Goal: Task Accomplishment & Management: Manage account settings

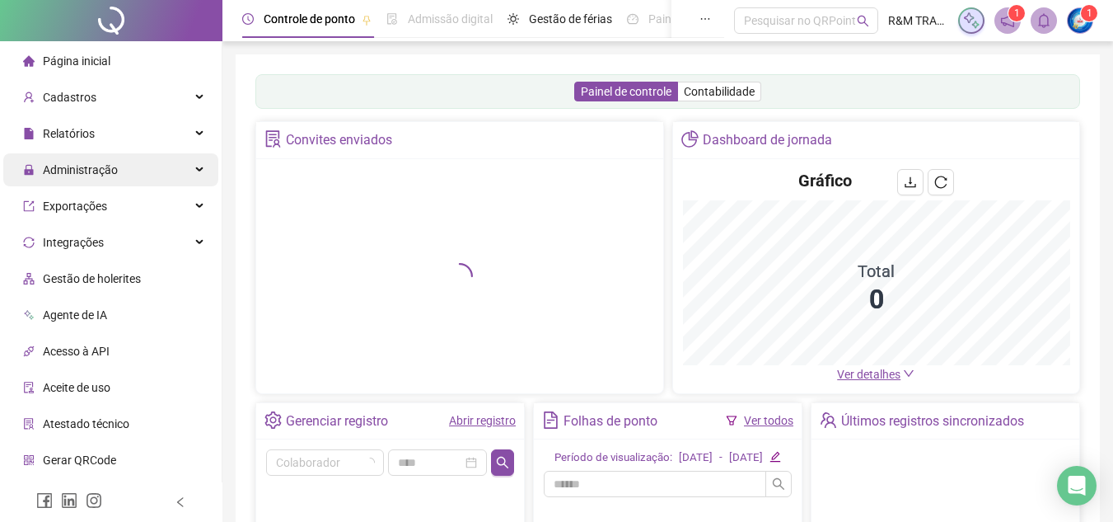
click at [101, 163] on span "Administração" at bounding box center [80, 169] width 75 height 13
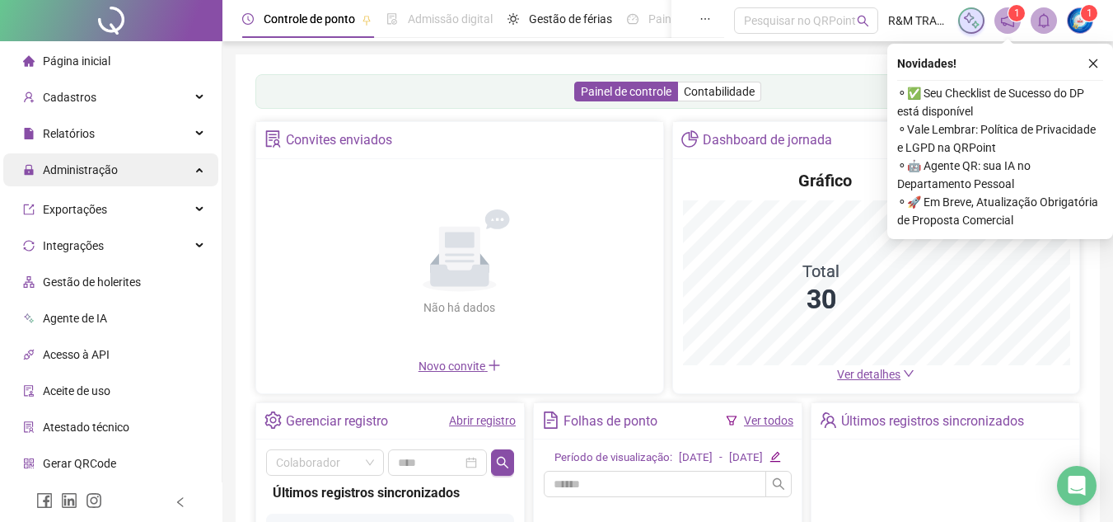
scroll to position [67, 0]
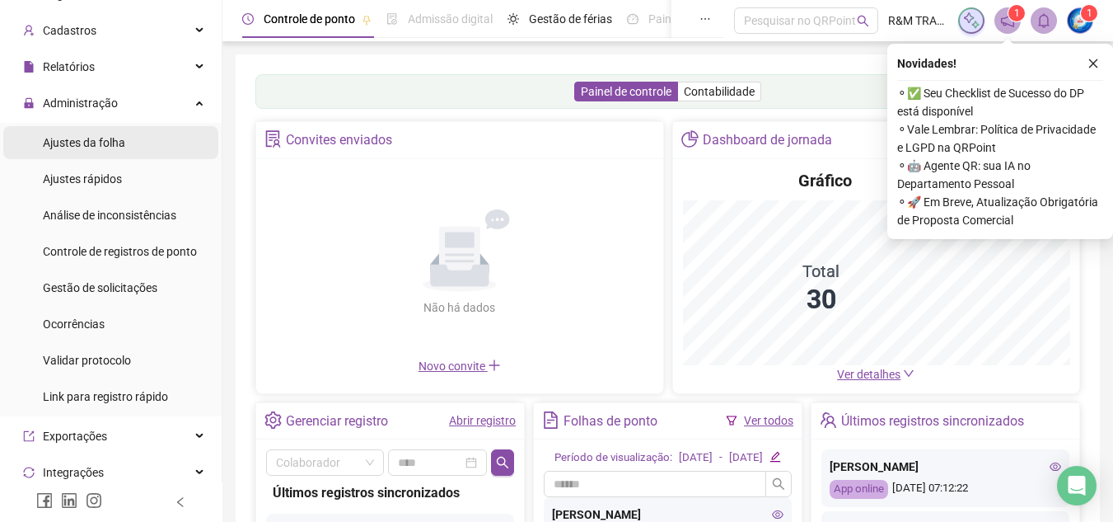
click at [106, 141] on span "Ajustes da folha" at bounding box center [84, 142] width 82 height 13
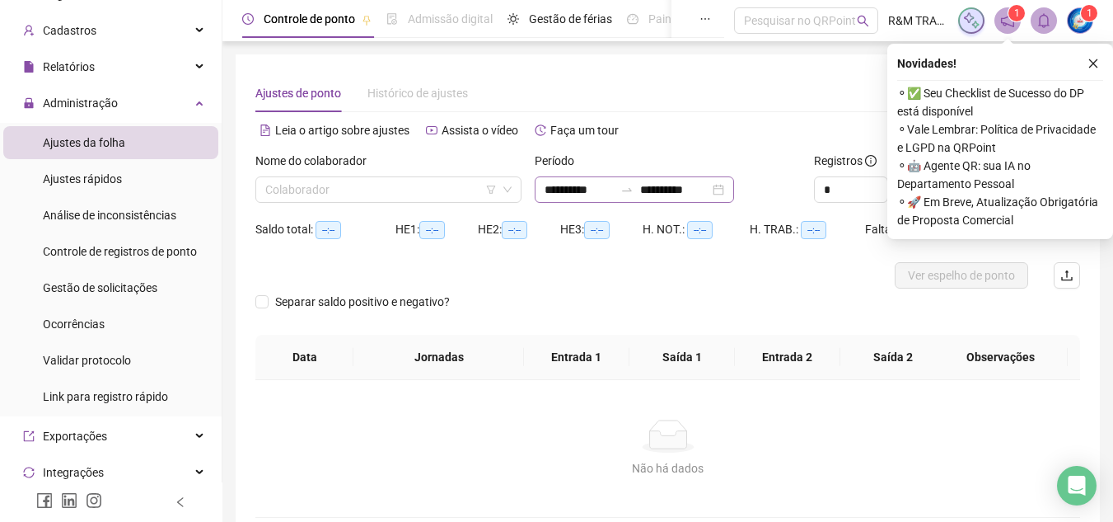
type input "**********"
click at [467, 193] on input "search" at bounding box center [381, 189] width 232 height 25
click at [446, 185] on input "search" at bounding box center [381, 189] width 232 height 25
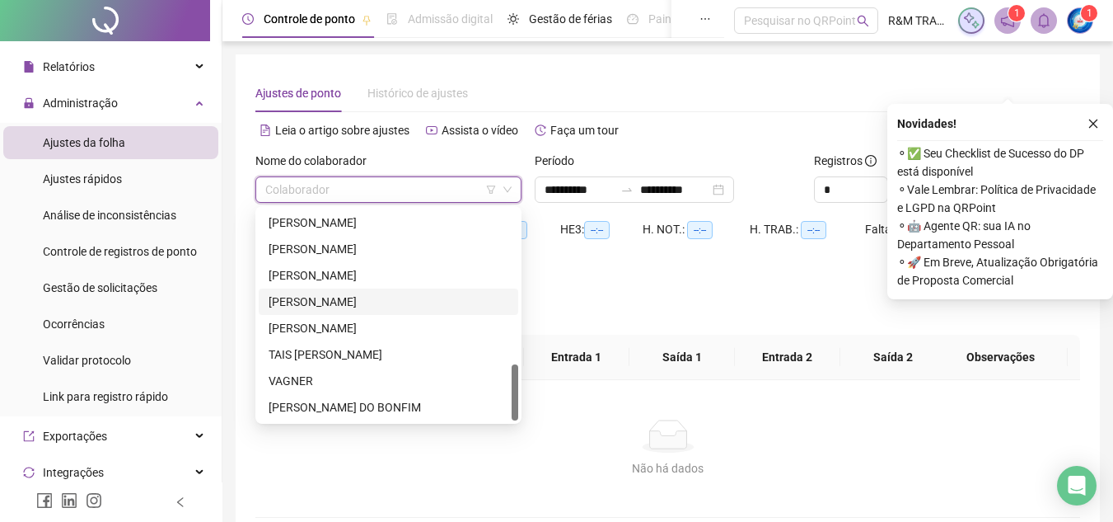
scroll to position [87, 0]
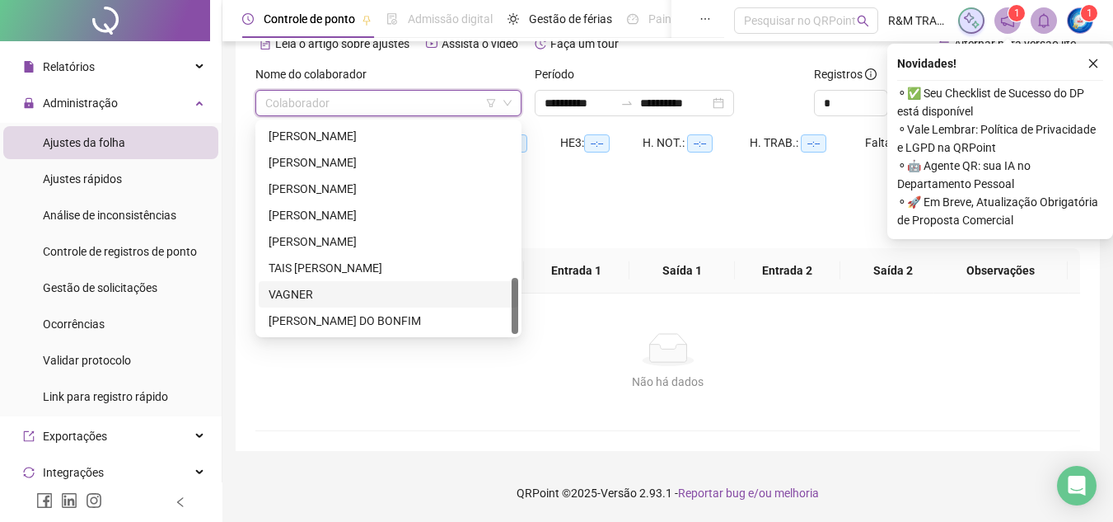
click at [305, 293] on div "VAGNER" at bounding box center [389, 294] width 240 height 18
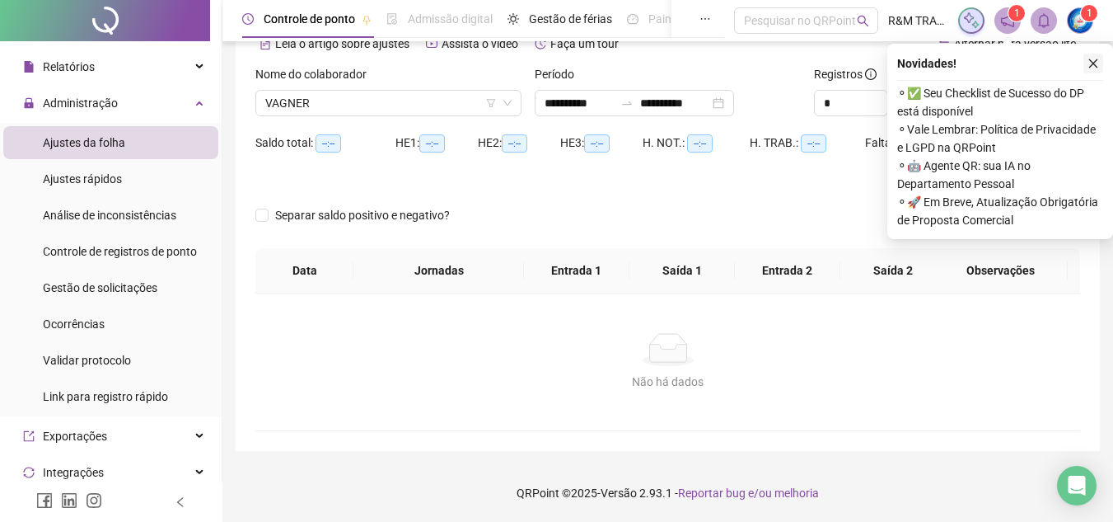
click at [1090, 61] on icon "close" at bounding box center [1094, 64] width 12 height 12
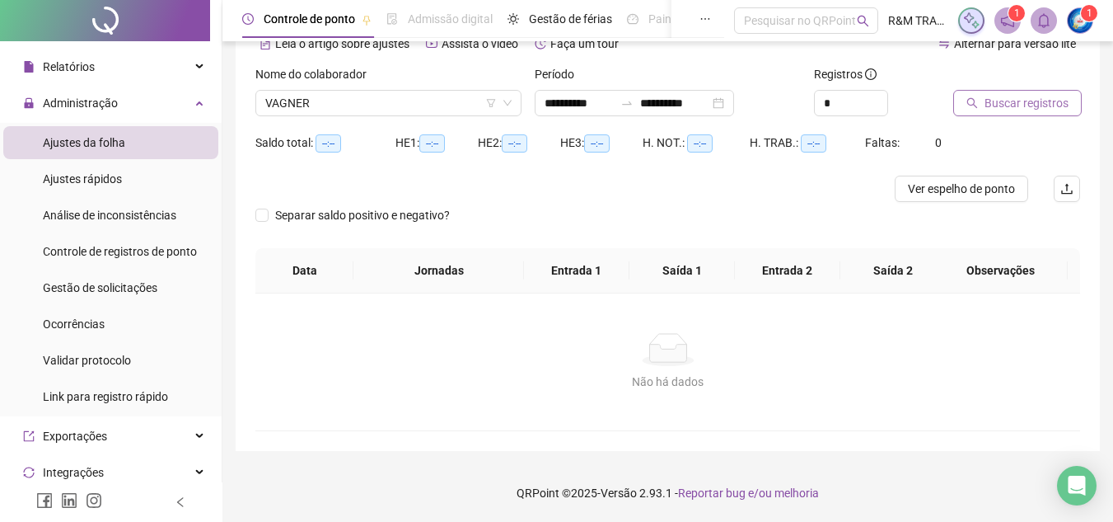
click at [1007, 98] on span "Buscar registros" at bounding box center [1027, 103] width 84 height 18
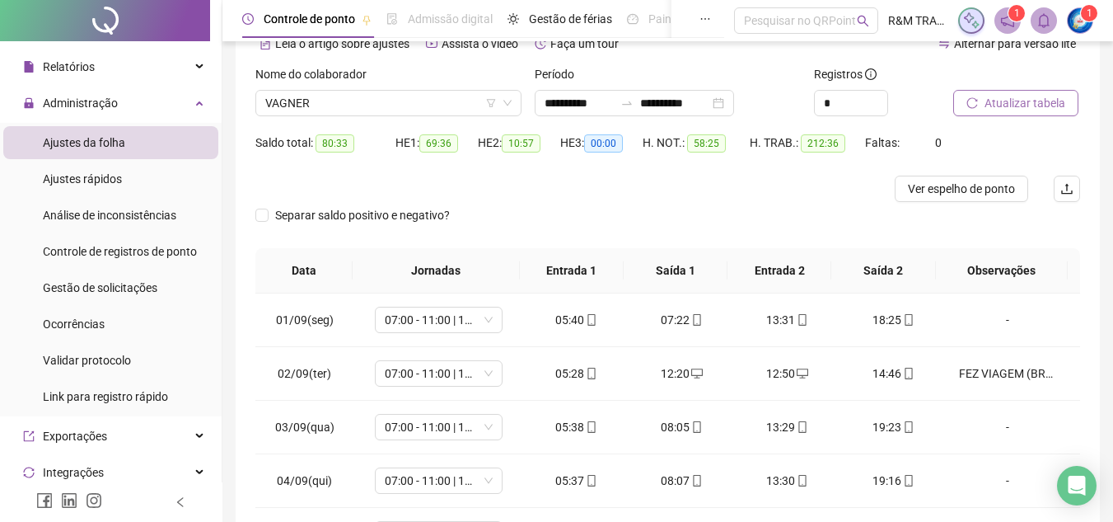
click at [585, 168] on div "HE 3: 00:00" at bounding box center [601, 152] width 82 height 46
click at [885, 96] on span "Increase Value" at bounding box center [878, 98] width 18 height 15
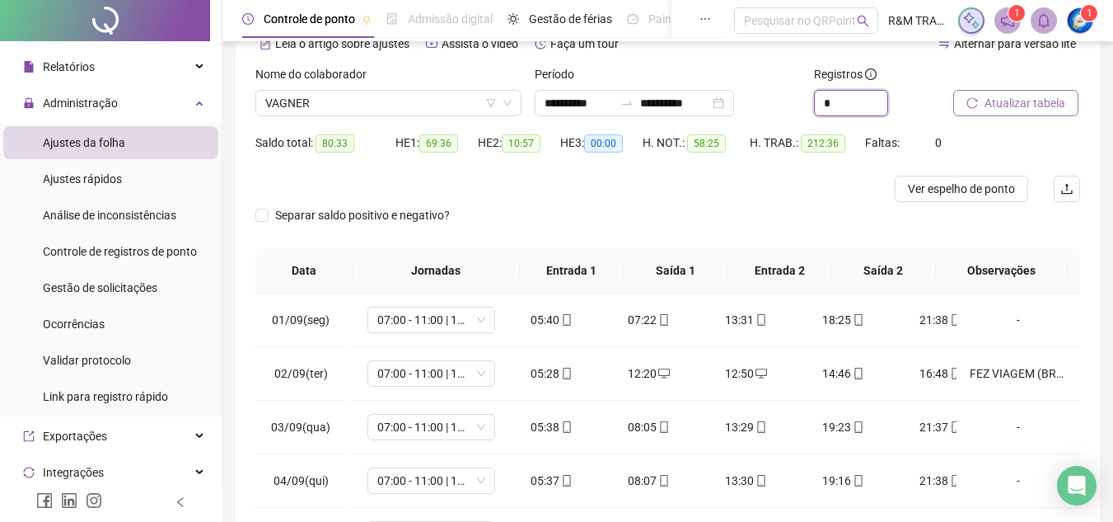
type input "*"
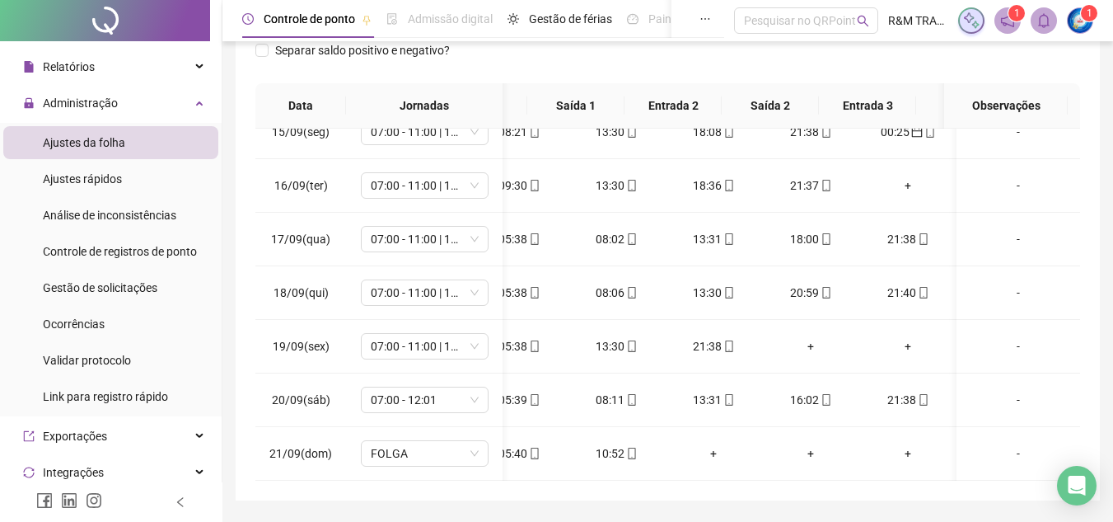
scroll to position [0, 142]
click at [799, 337] on div "+" at bounding box center [811, 346] width 71 height 18
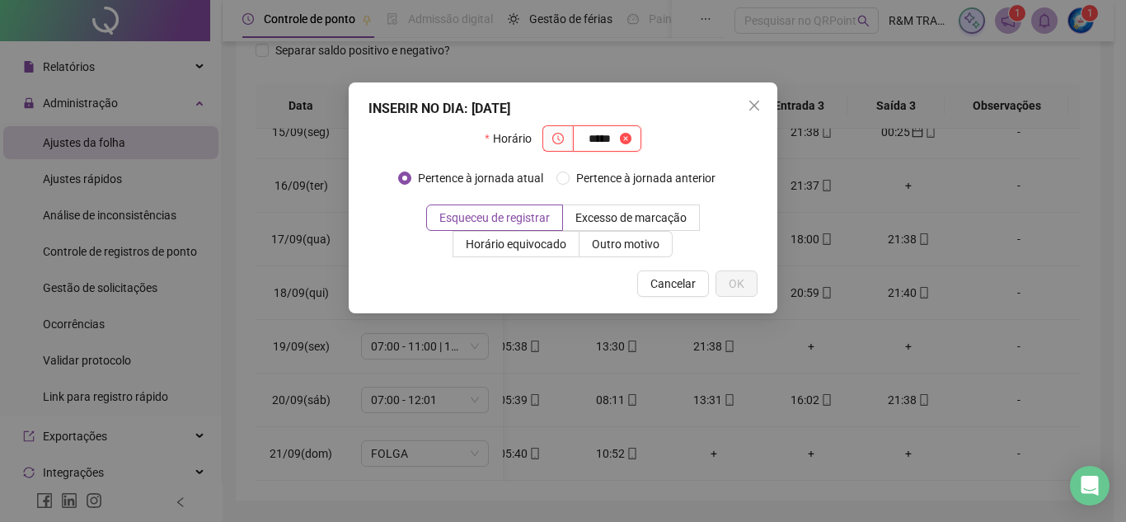
type input "*****"
click at [844, 344] on div "INSERIR NO DIA : 19/09/2025 Horário ***** Pertence à jornada atual Pertence à j…" at bounding box center [563, 261] width 1126 height 522
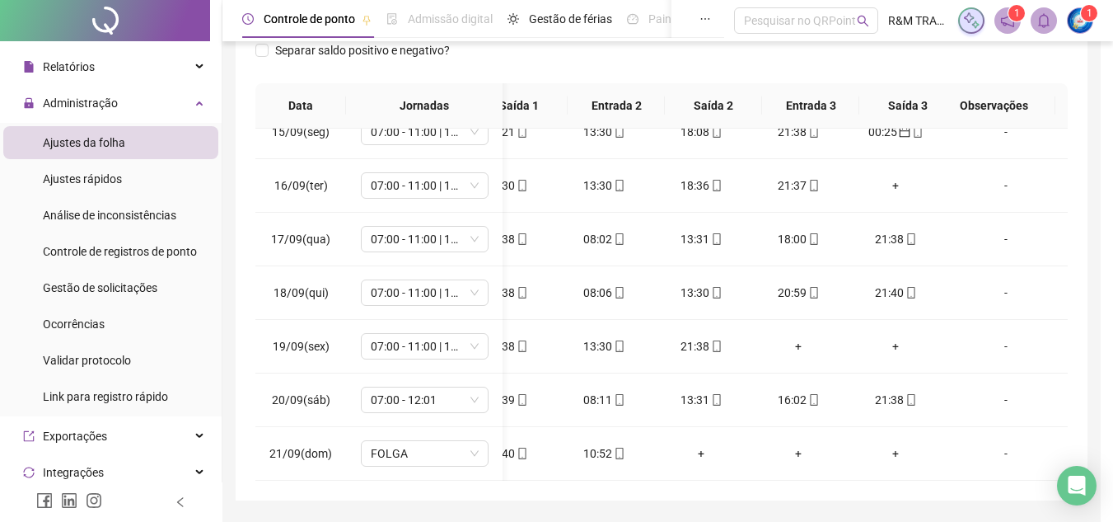
scroll to position [785, 129]
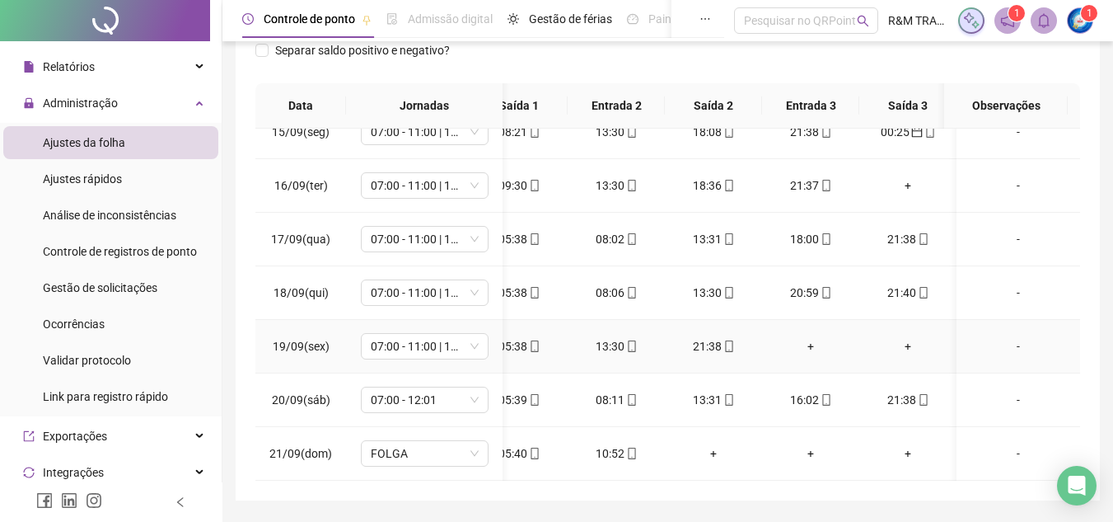
click at [818, 342] on div "+" at bounding box center [811, 346] width 71 height 18
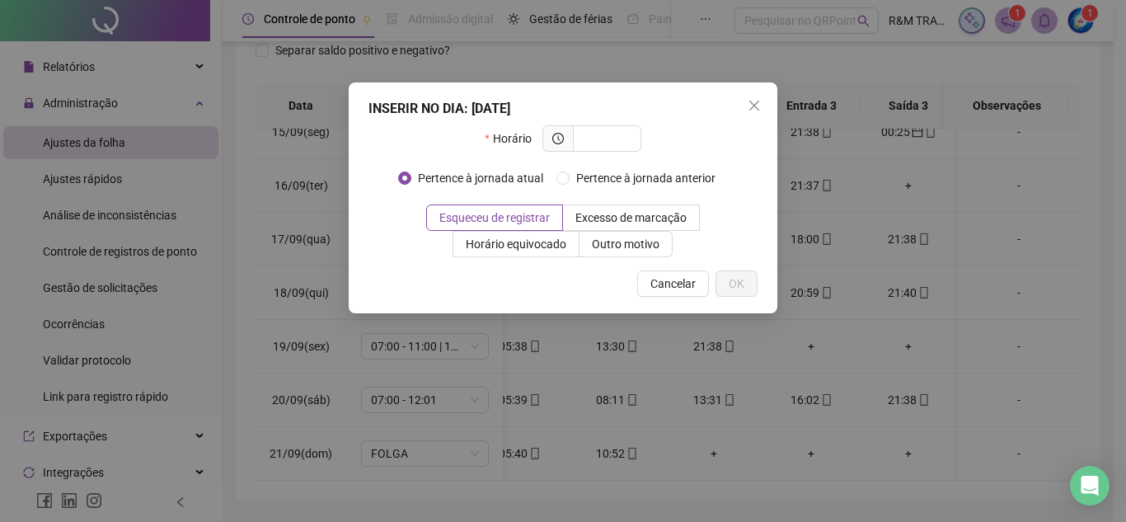
click at [819, 342] on div "INSERIR NO DIA : 19/09/2025 Horário Pertence à jornada atual Pertence à jornada…" at bounding box center [563, 261] width 1126 height 522
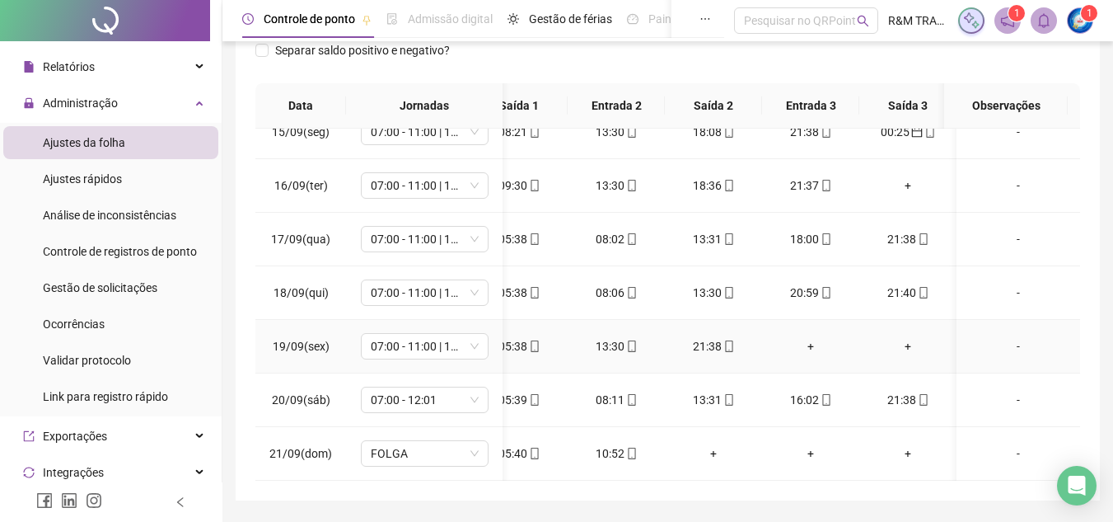
click at [809, 342] on div "+" at bounding box center [811, 346] width 71 height 18
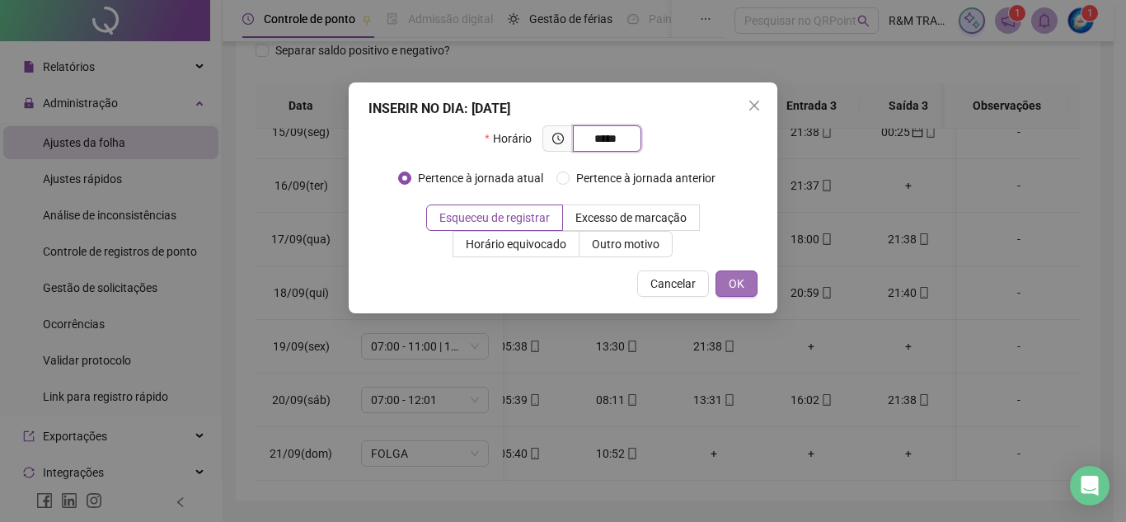
type input "*****"
click at [741, 277] on span "OK" at bounding box center [737, 283] width 16 height 18
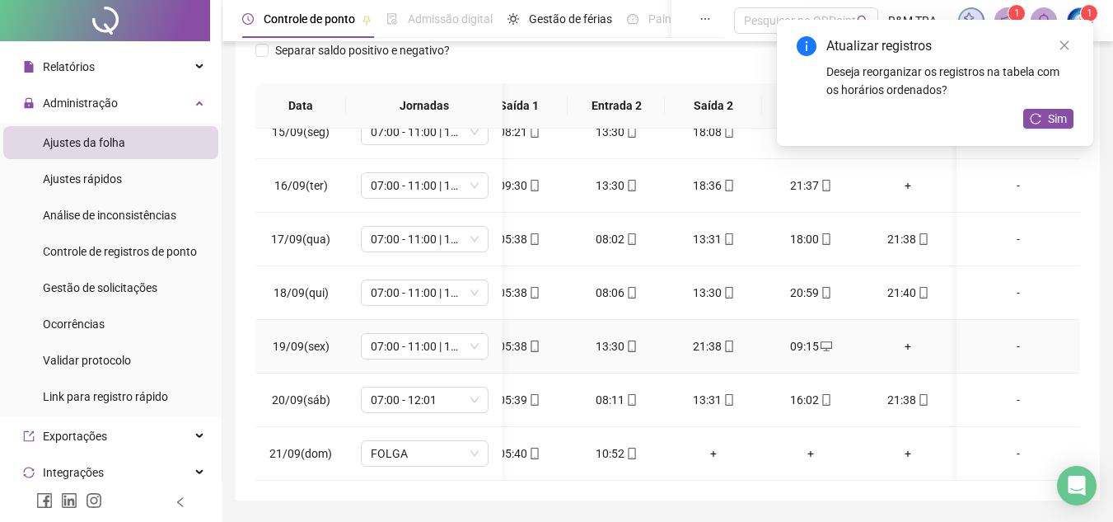
click at [899, 337] on div "+" at bounding box center [908, 346] width 71 height 18
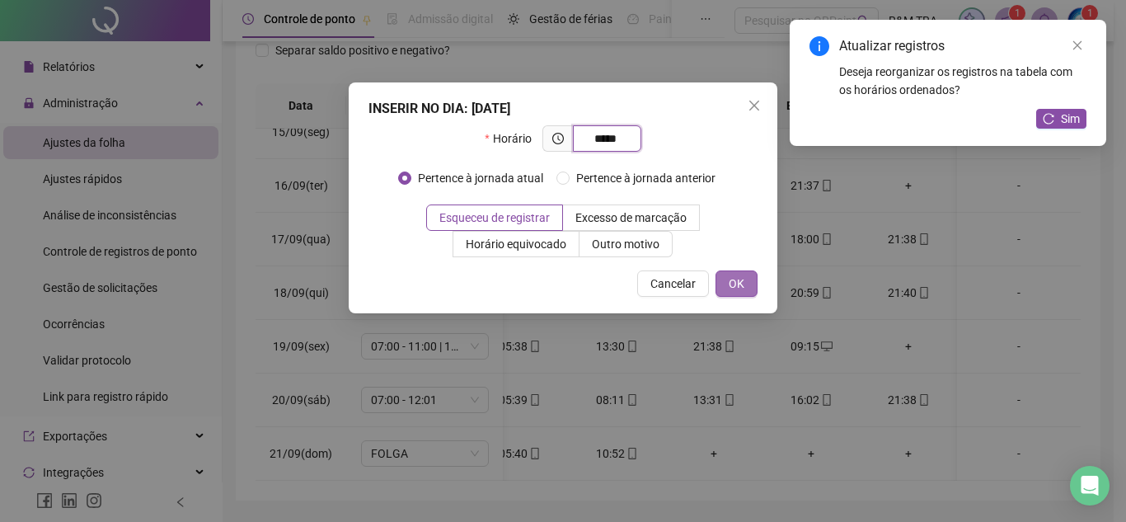
type input "*****"
click at [754, 294] on button "OK" at bounding box center [736, 283] width 42 height 26
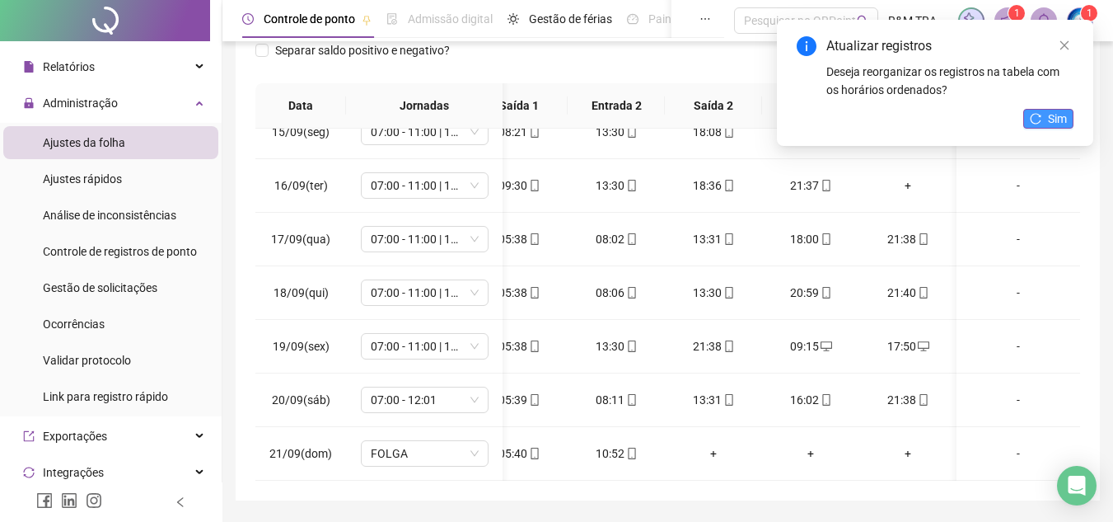
click at [1071, 123] on button "Sim" at bounding box center [1049, 119] width 50 height 20
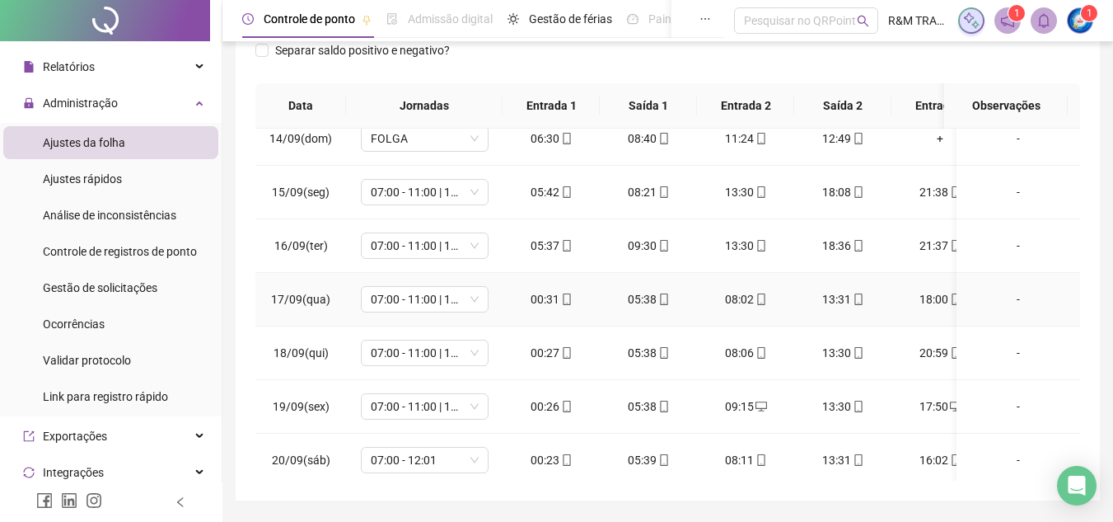
scroll to position [703, 0]
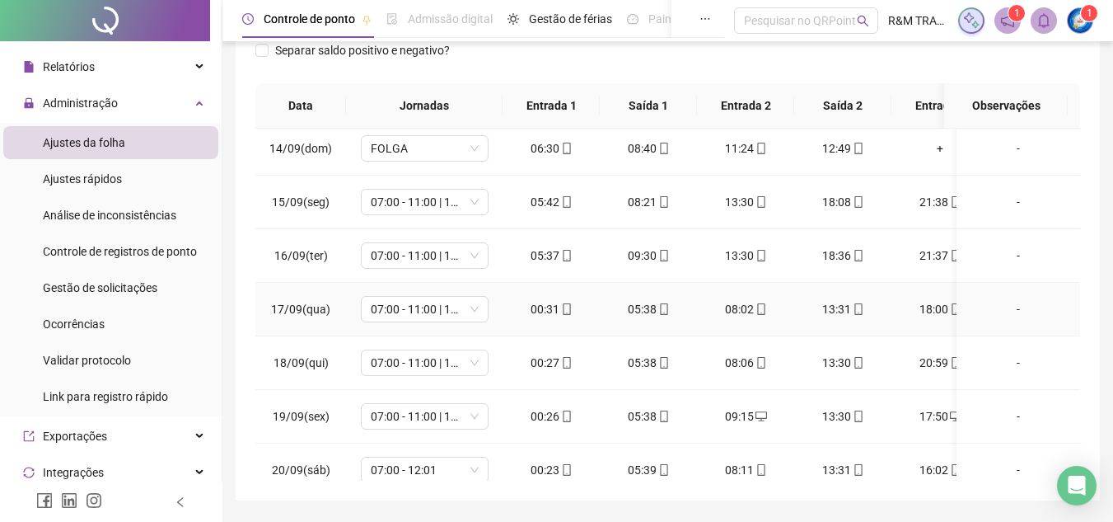
click at [563, 310] on icon "mobile" at bounding box center [566, 309] width 7 height 12
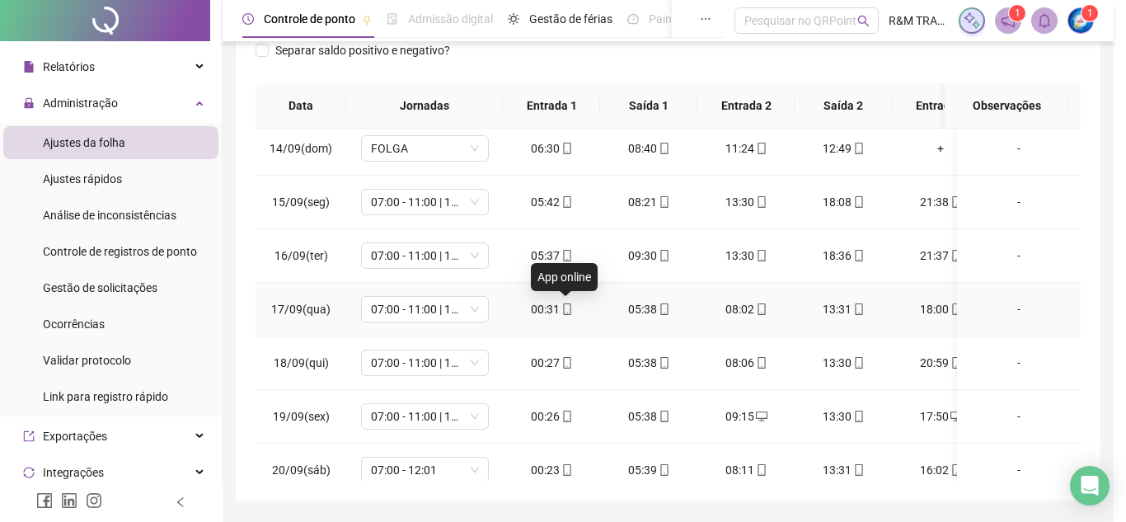
type input "**********"
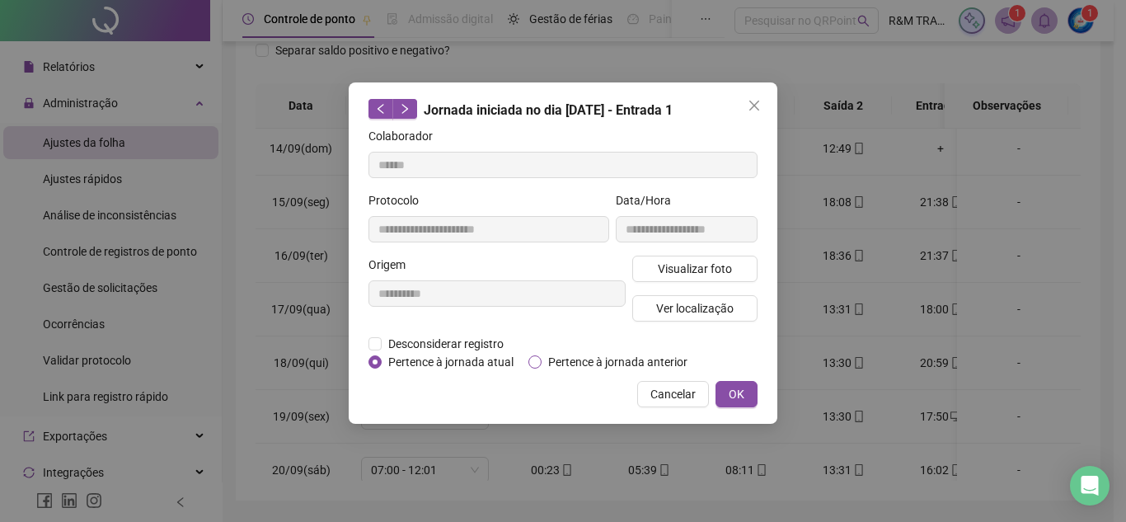
click at [626, 368] on span "Pertence à jornada anterior" at bounding box center [617, 362] width 152 height 18
click at [724, 390] on button "OK" at bounding box center [736, 394] width 42 height 26
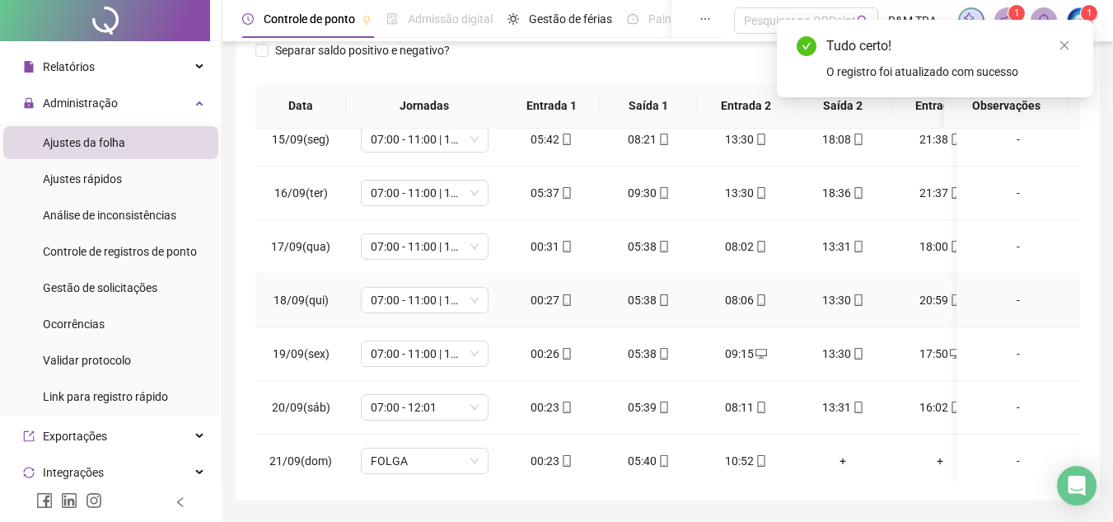
scroll to position [785, 0]
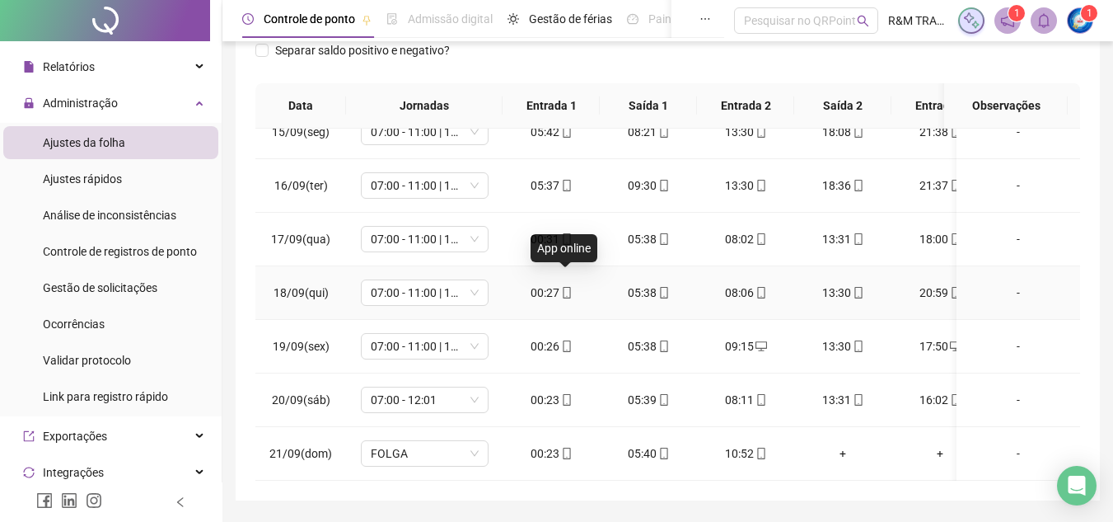
click at [563, 287] on icon "mobile" at bounding box center [566, 293] width 7 height 12
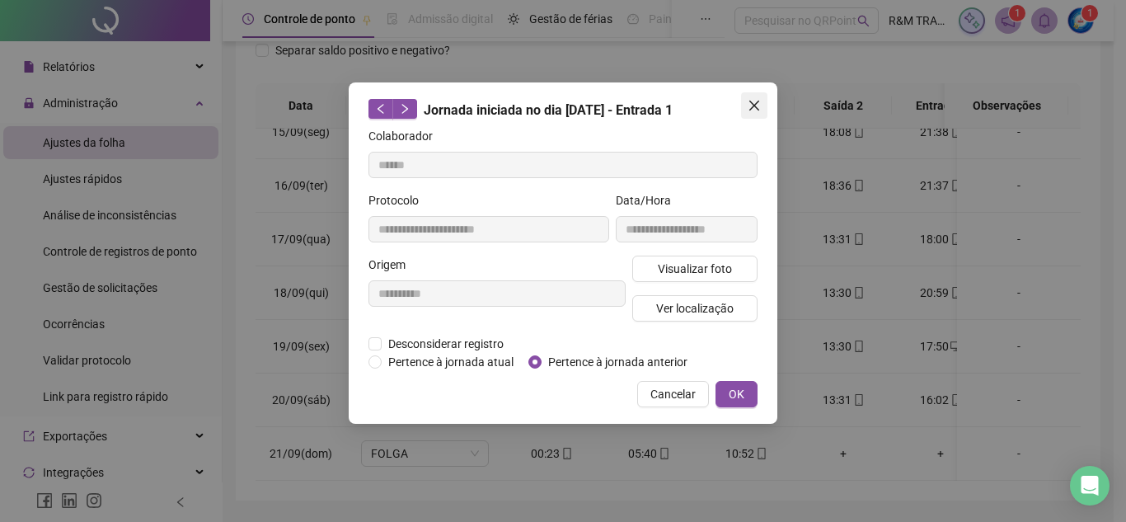
type input "**********"
click at [755, 111] on icon "close" at bounding box center [753, 105] width 13 height 13
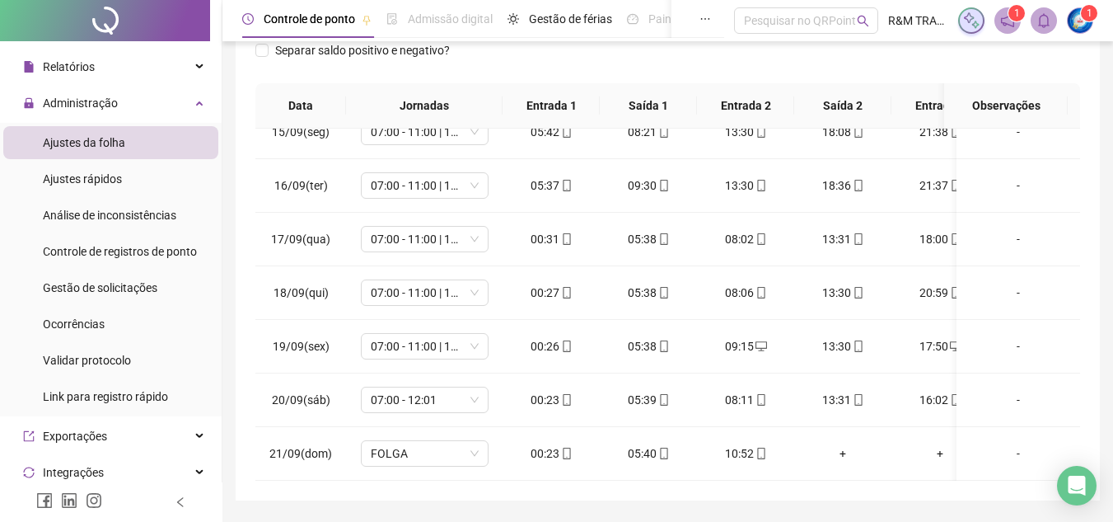
scroll to position [0, 0]
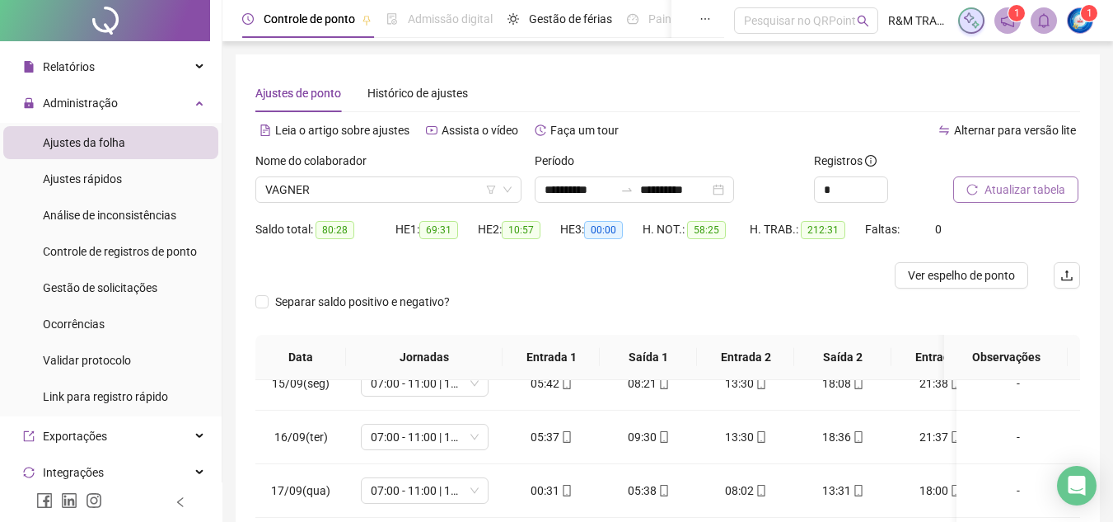
click at [999, 190] on span "Atualizar tabela" at bounding box center [1025, 189] width 81 height 18
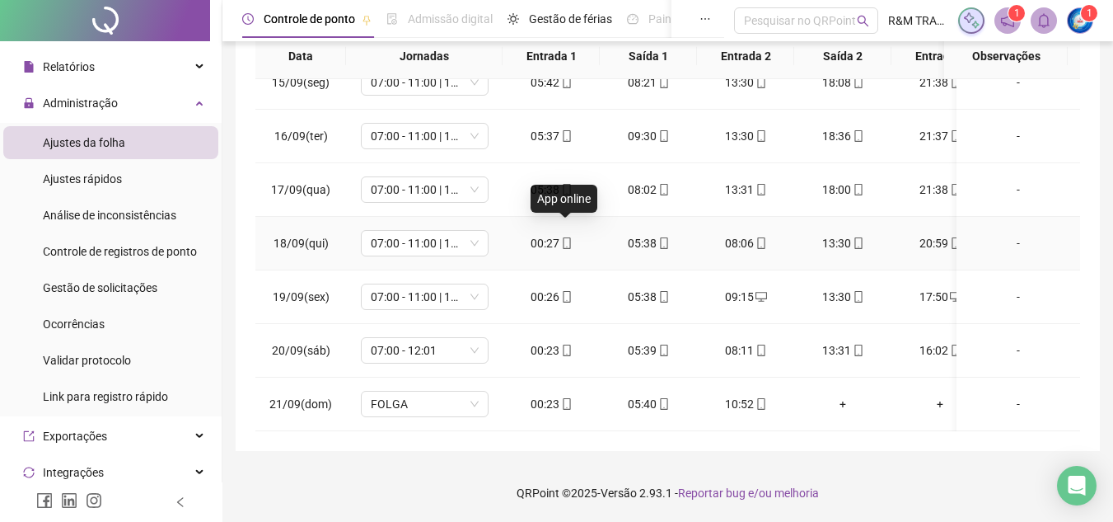
click at [561, 237] on icon "mobile" at bounding box center [567, 243] width 12 height 12
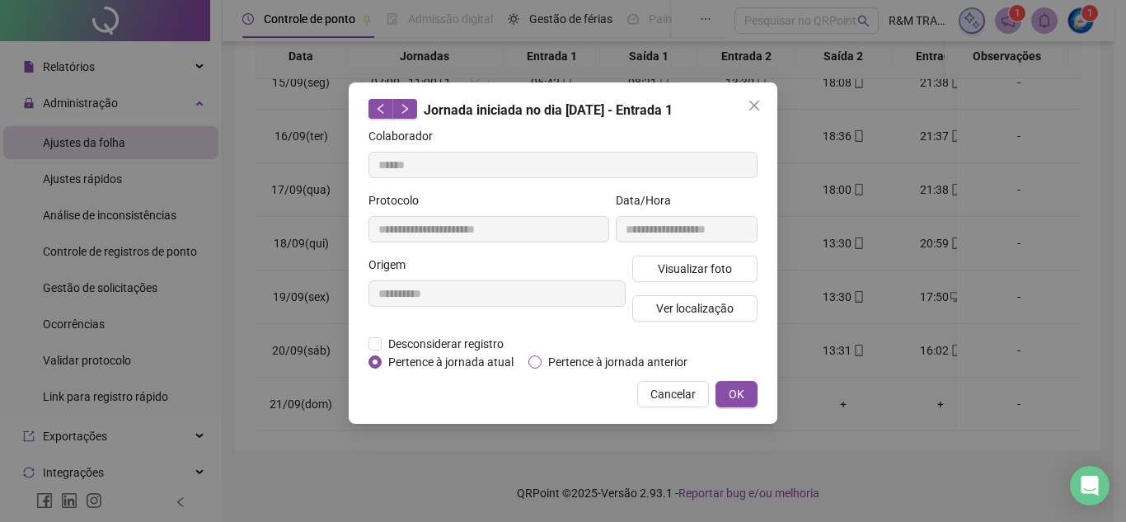
click at [569, 354] on span "Pertence à jornada anterior" at bounding box center [617, 362] width 152 height 18
click at [743, 388] on span "OK" at bounding box center [737, 394] width 16 height 18
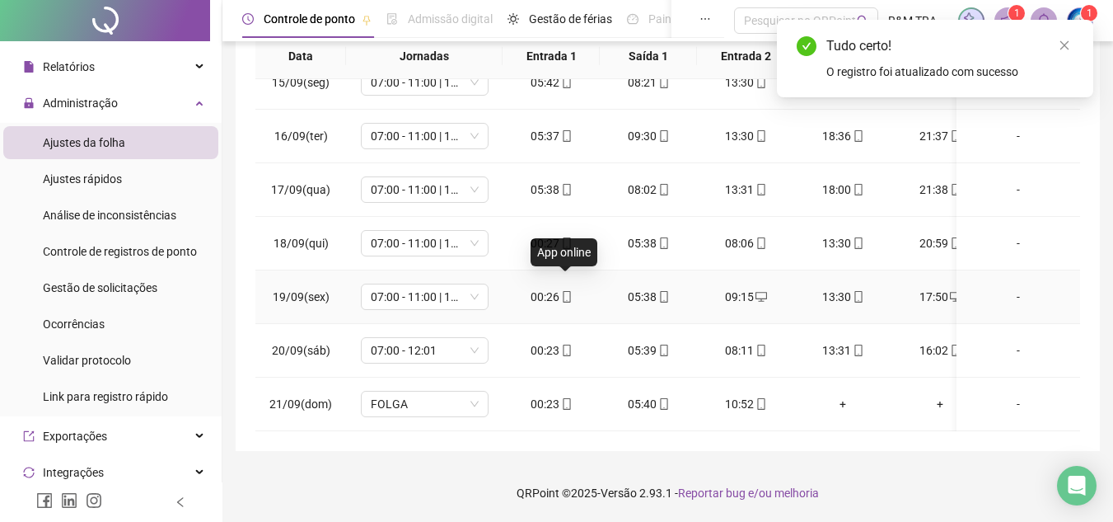
click at [560, 291] on span "mobile" at bounding box center [566, 297] width 13 height 12
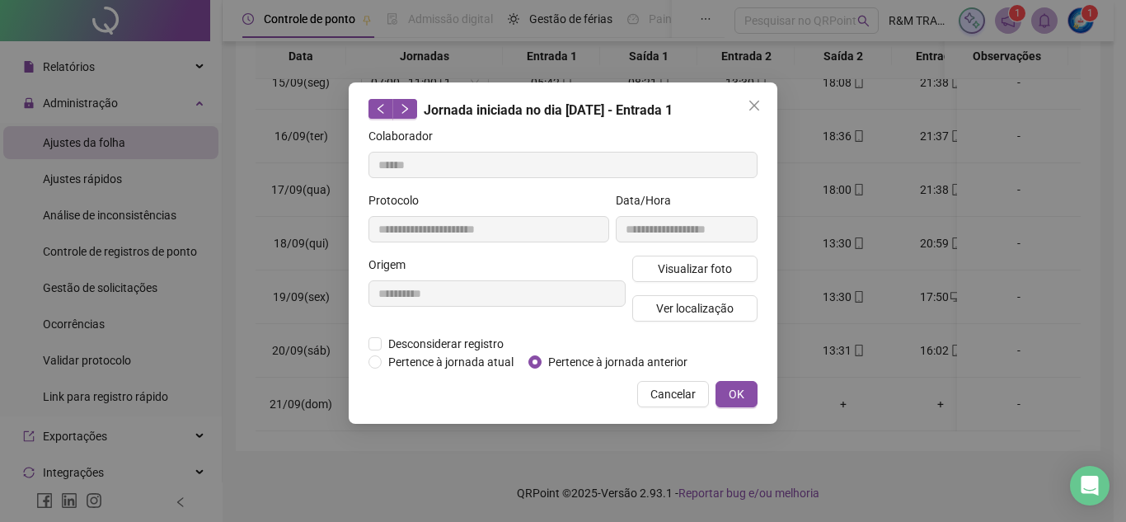
type input "**********"
click at [585, 359] on span "Pertence à jornada anterior" at bounding box center [617, 362] width 152 height 18
click at [721, 391] on button "OK" at bounding box center [736, 394] width 42 height 26
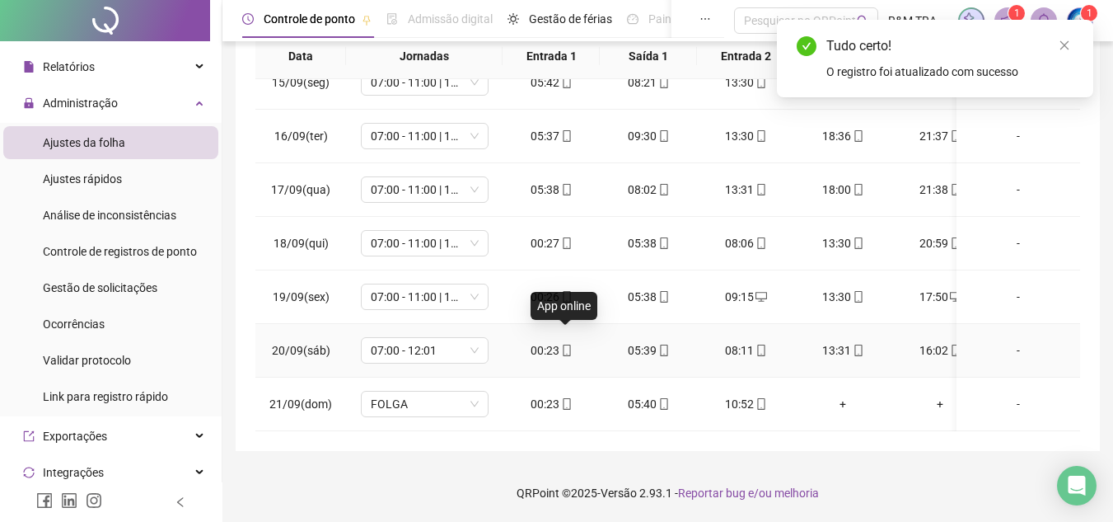
click at [569, 344] on icon "mobile" at bounding box center [567, 350] width 12 height 12
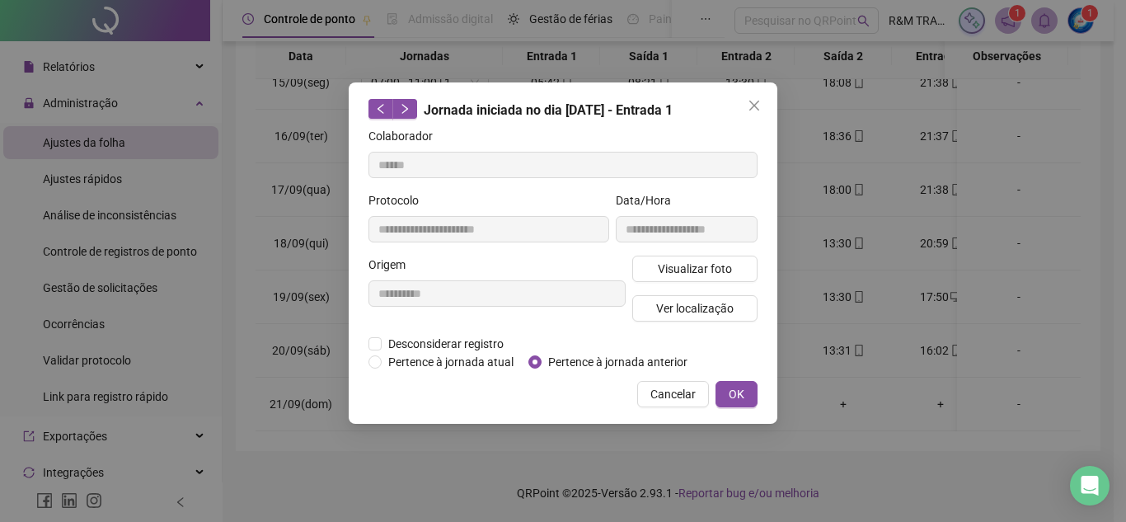
type input "**********"
click at [636, 367] on span "Pertence à jornada anterior" at bounding box center [617, 362] width 152 height 18
click at [729, 383] on button "OK" at bounding box center [736, 394] width 42 height 26
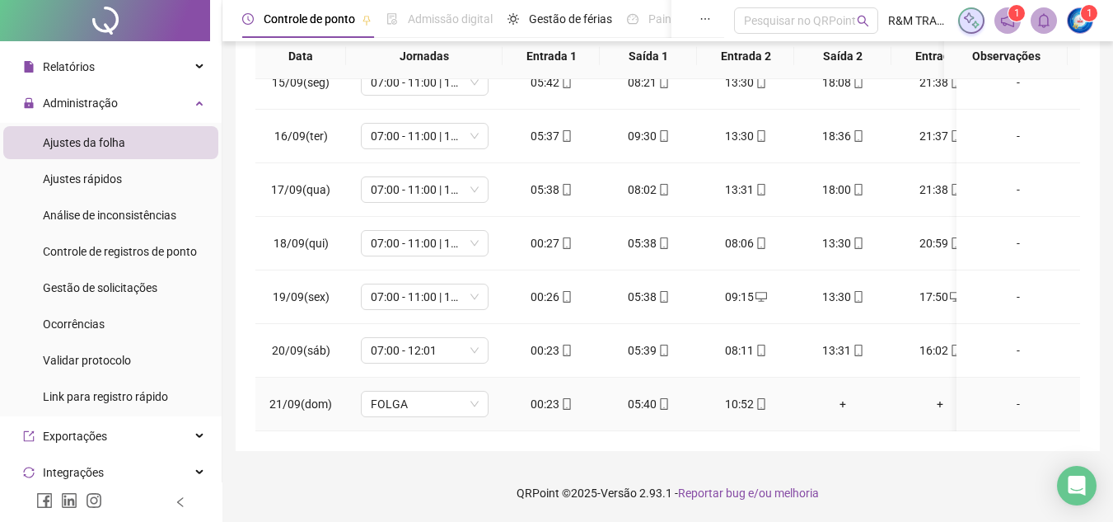
click at [573, 395] on div "00:23" at bounding box center [551, 404] width 71 height 18
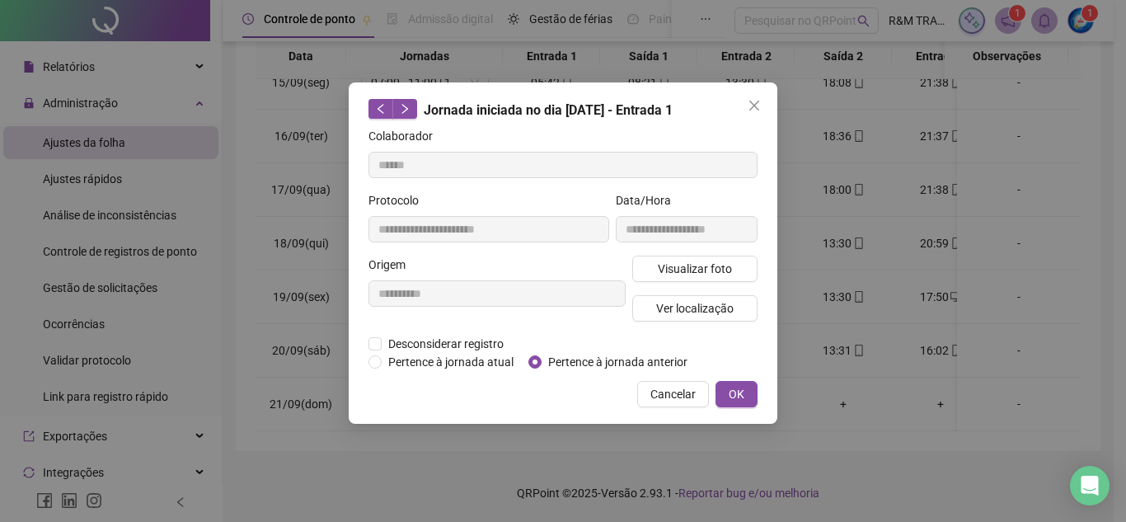
type input "**********"
click at [604, 358] on span "Pertence à jornada anterior" at bounding box center [617, 362] width 152 height 18
click at [722, 392] on button "OK" at bounding box center [736, 394] width 42 height 26
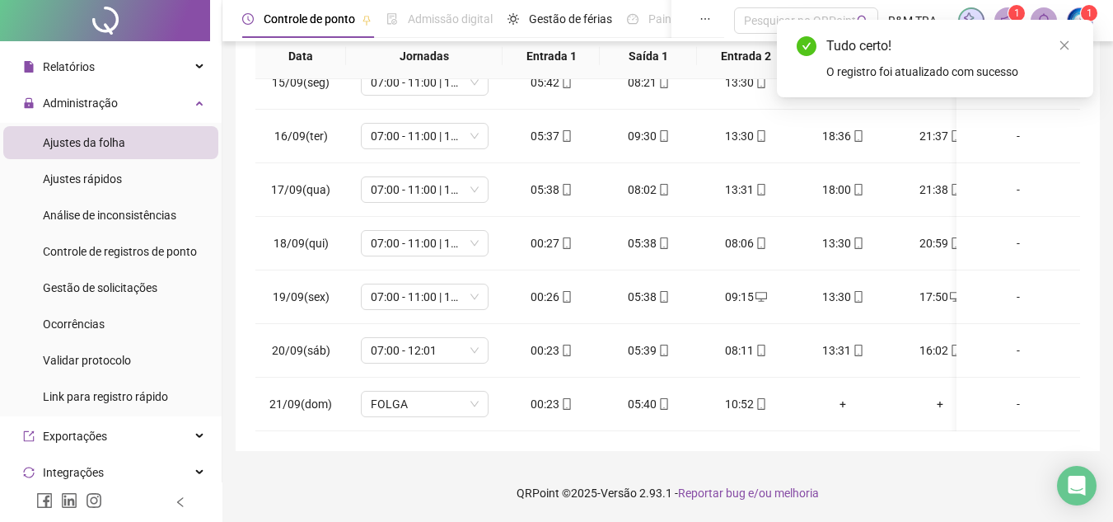
scroll to position [0, 0]
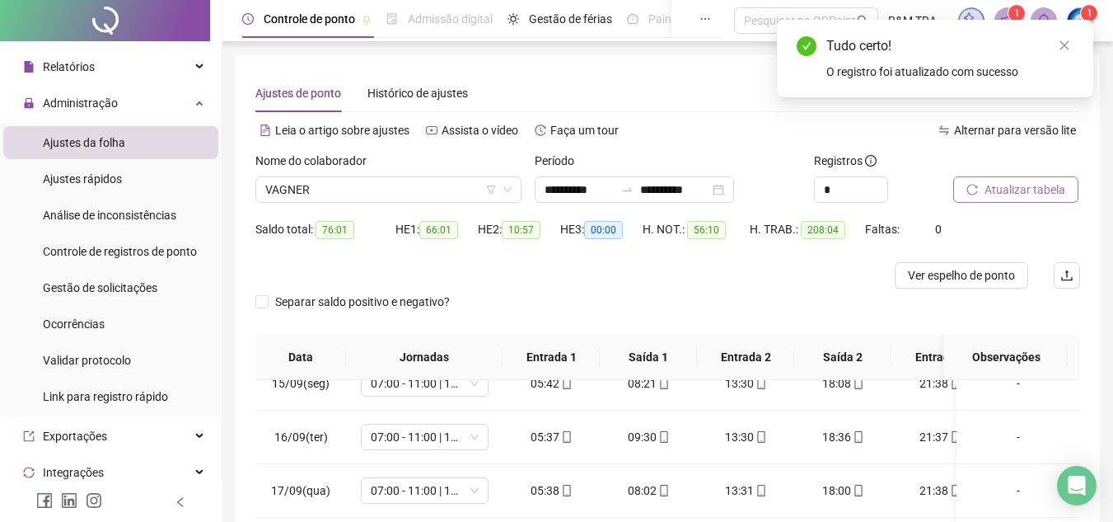
click at [1010, 184] on span "Atualizar tabela" at bounding box center [1025, 189] width 81 height 18
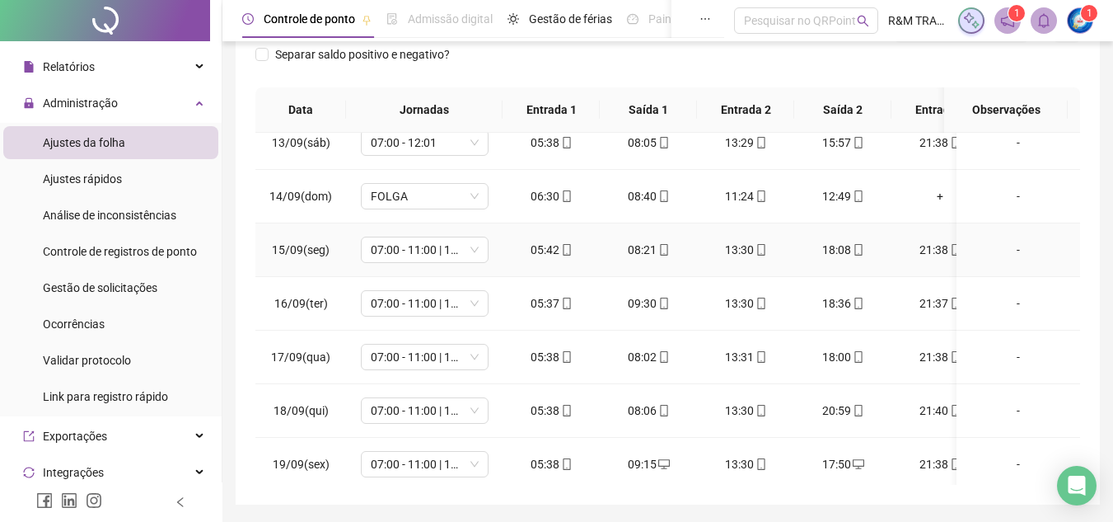
scroll to position [785, 0]
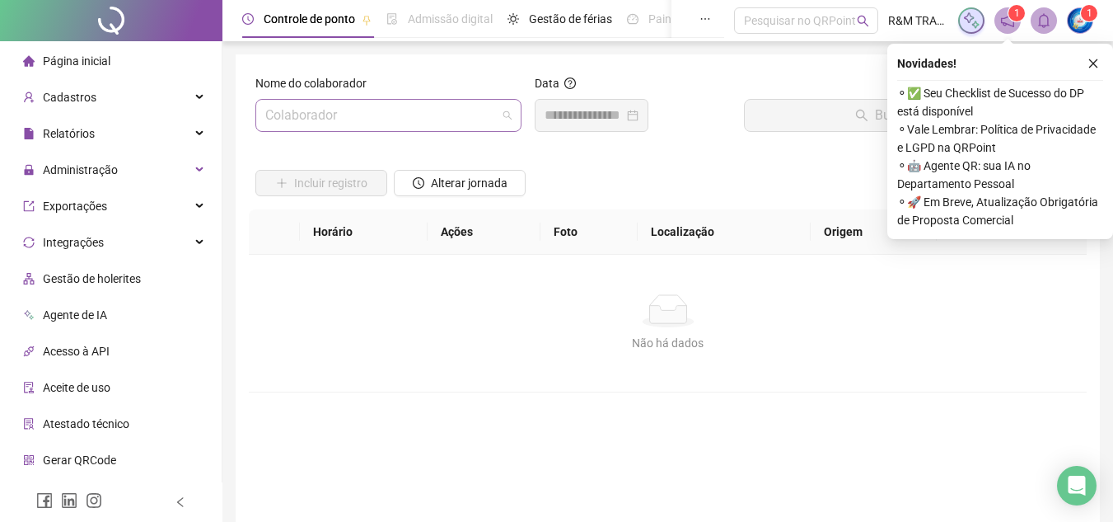
click at [398, 115] on input "search" at bounding box center [381, 115] width 232 height 31
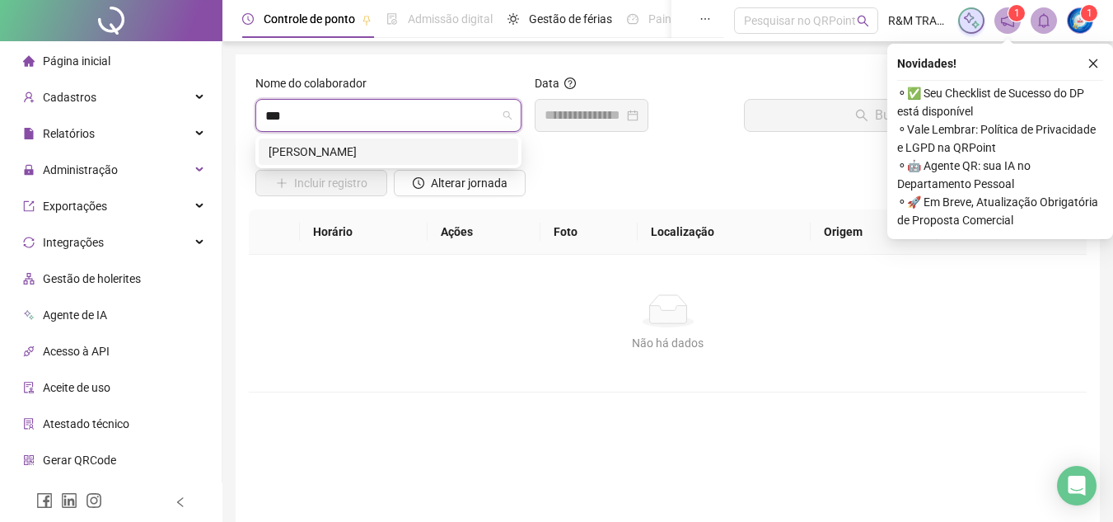
type input "****"
click at [402, 148] on div "DARIO FRANCISCO DE QUEIROZ" at bounding box center [389, 152] width 240 height 18
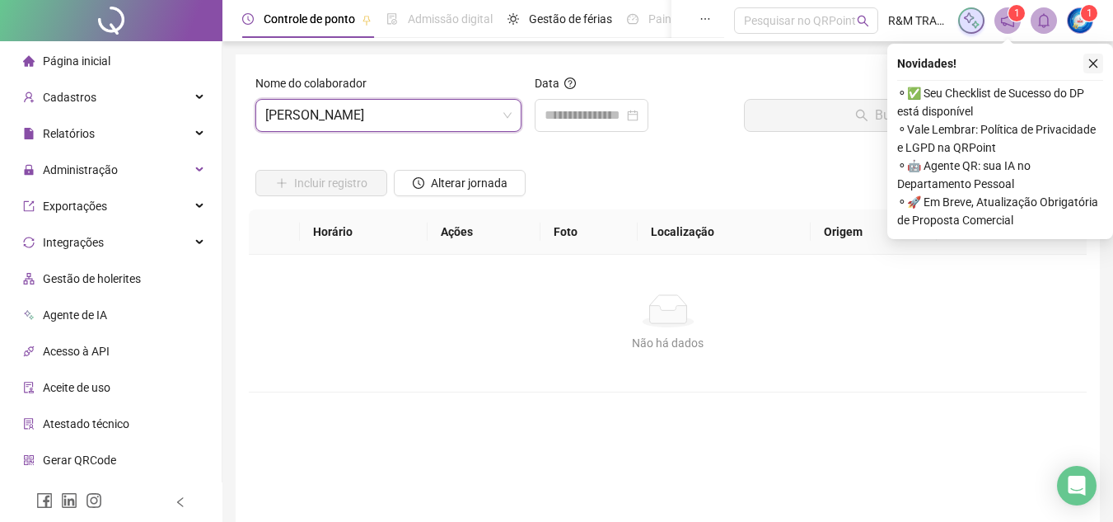
click at [1095, 62] on icon "close" at bounding box center [1094, 63] width 9 height 9
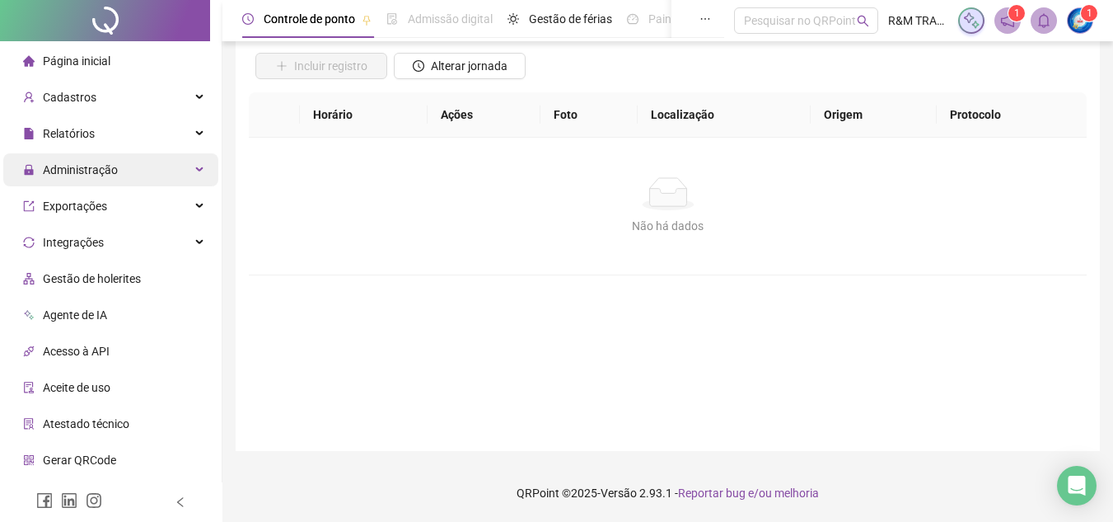
click at [116, 176] on div "Administração" at bounding box center [110, 169] width 215 height 33
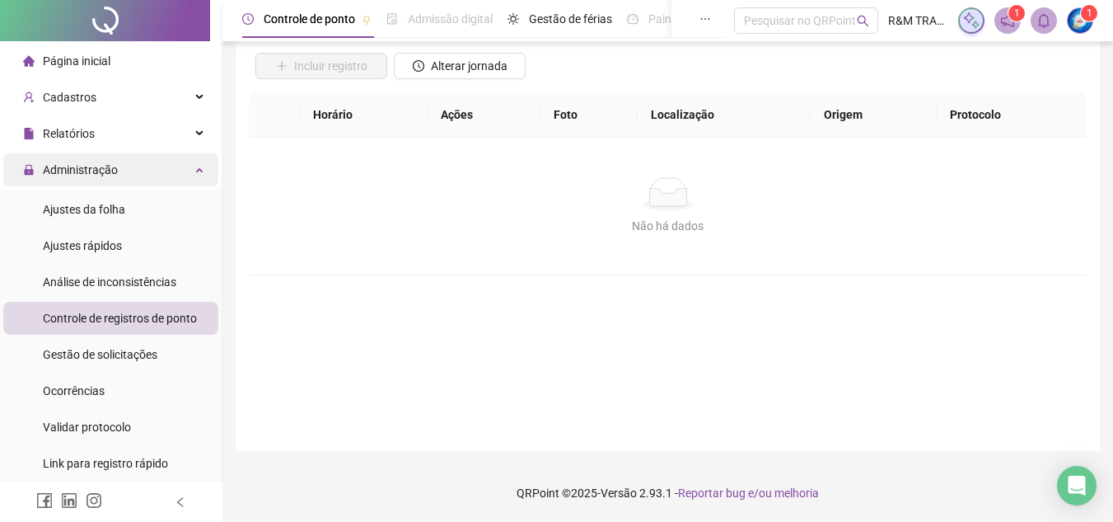
click at [116, 176] on div "Administração" at bounding box center [110, 169] width 215 height 33
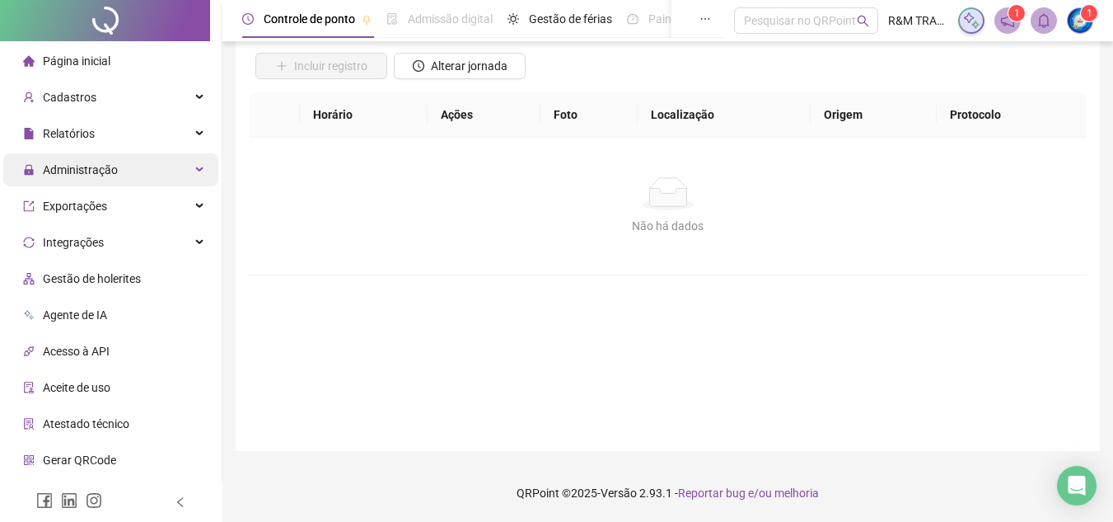
click at [116, 176] on div "Administração" at bounding box center [110, 169] width 215 height 33
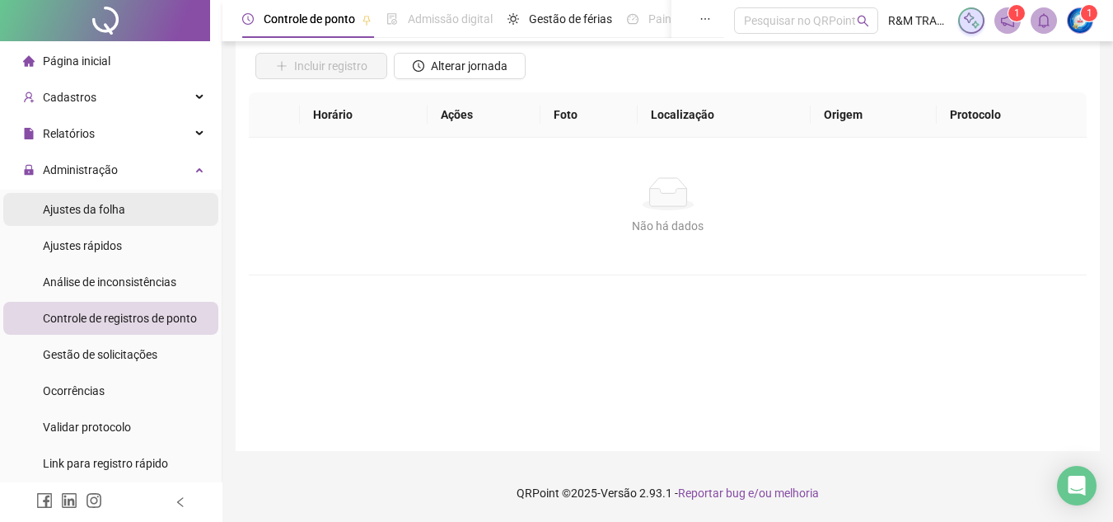
click at [116, 219] on div "Ajustes da folha" at bounding box center [84, 209] width 82 height 33
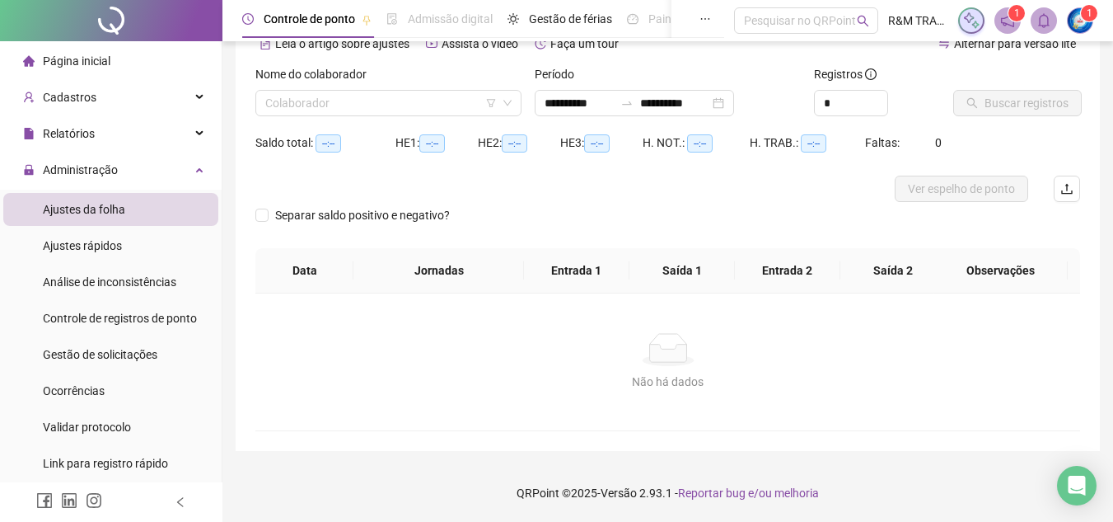
scroll to position [87, 0]
type input "**********"
click at [377, 102] on input "search" at bounding box center [381, 103] width 232 height 25
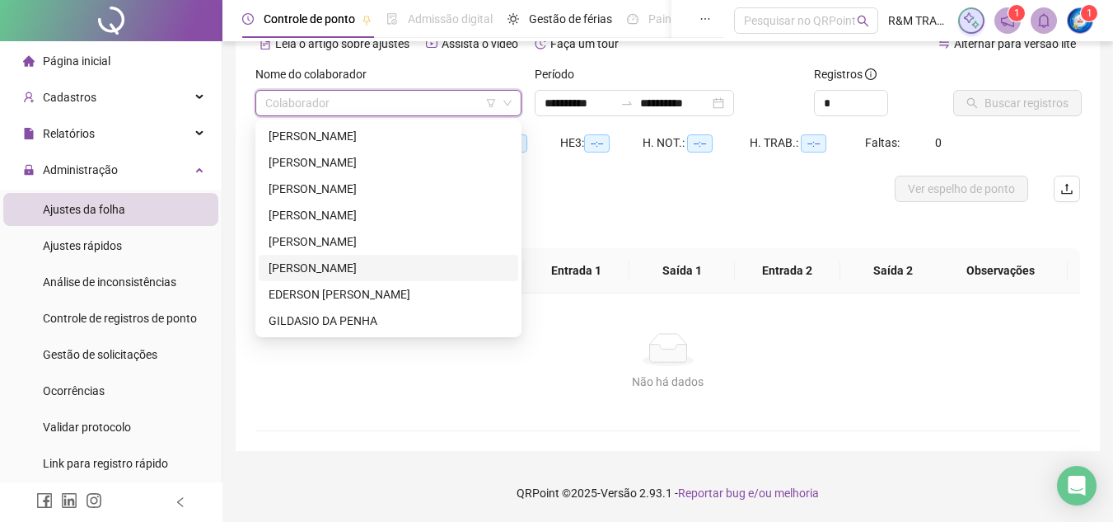
click at [291, 268] on div "DARIO FRANCISCO DE QUEIROZ" at bounding box center [389, 268] width 240 height 18
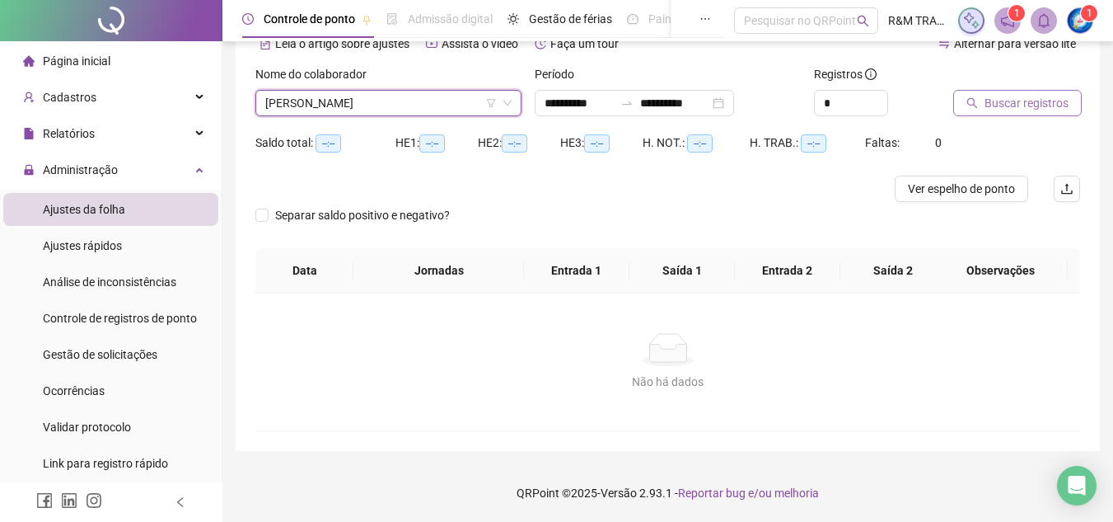
click at [1001, 101] on span "Buscar registros" at bounding box center [1027, 103] width 84 height 18
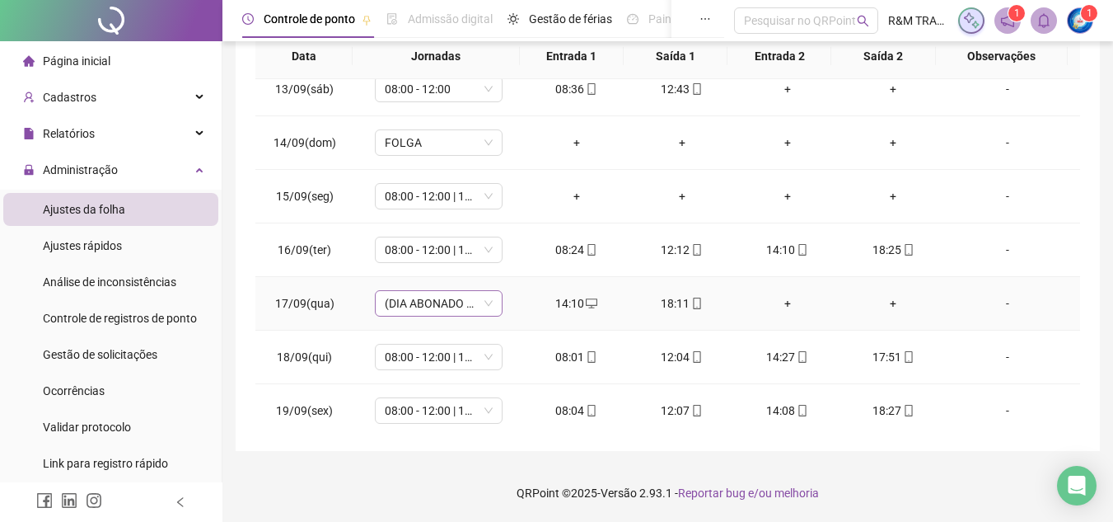
scroll to position [773, 0]
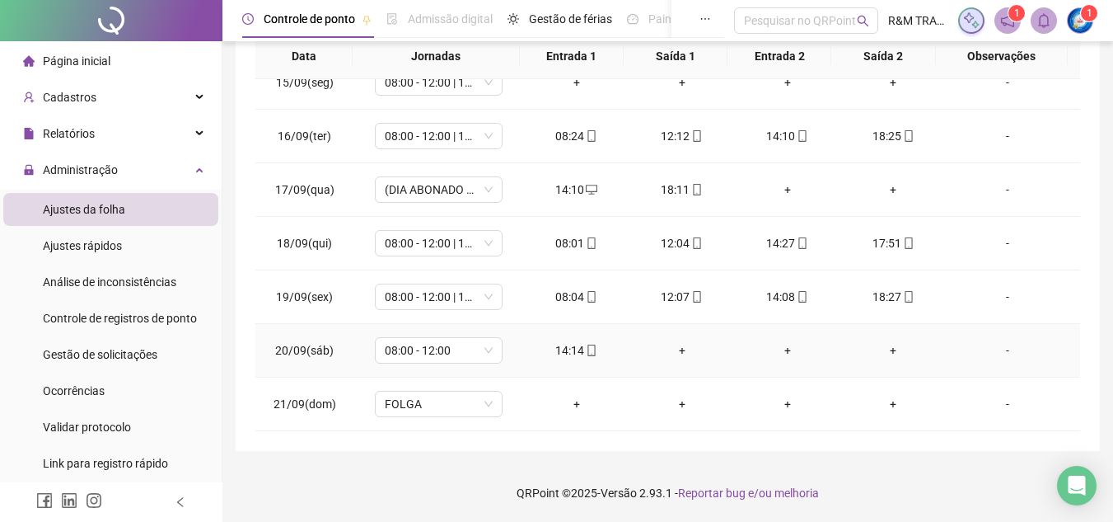
click at [684, 346] on div "+" at bounding box center [682, 350] width 79 height 18
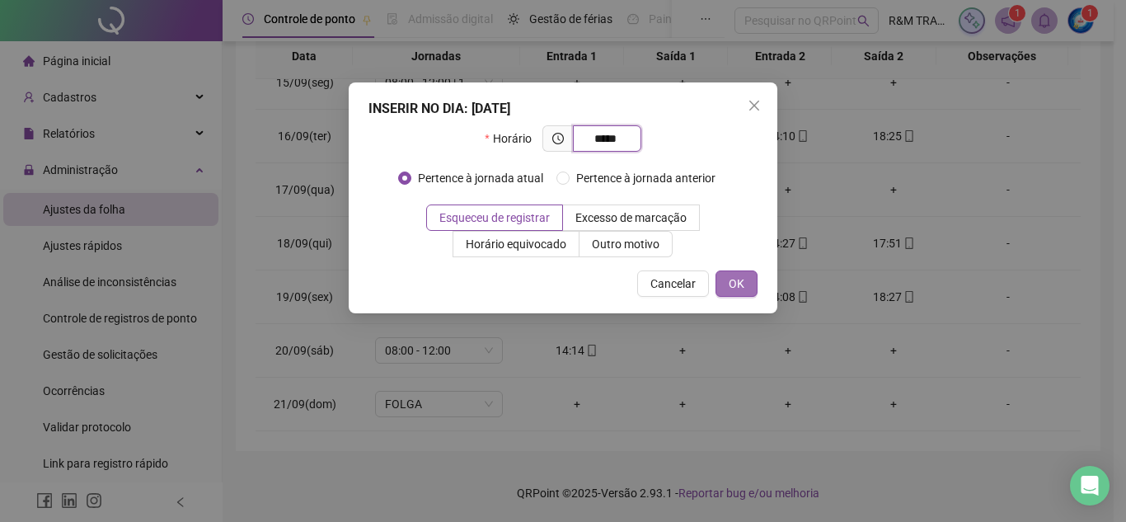
type input "*****"
click at [747, 290] on button "OK" at bounding box center [736, 283] width 42 height 26
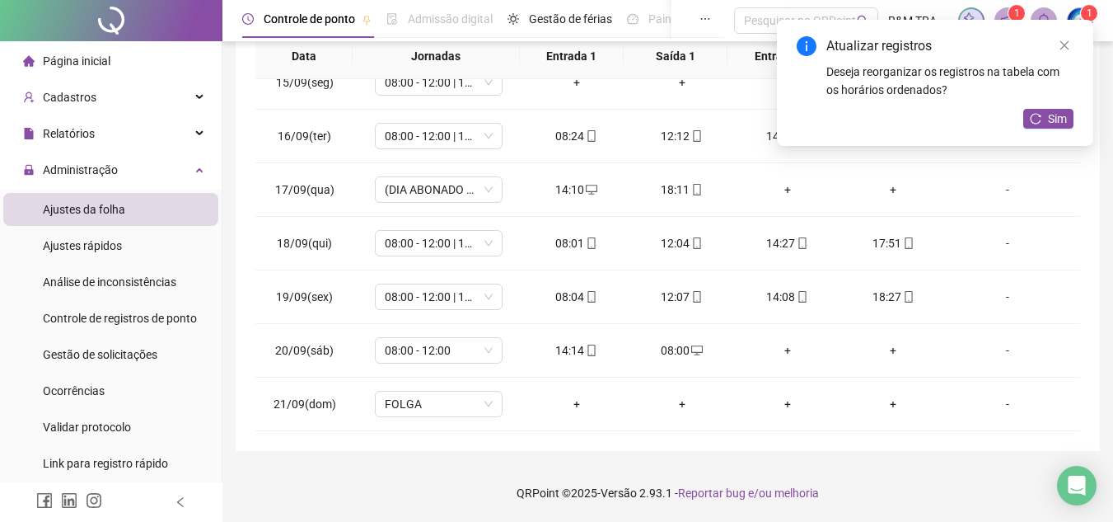
click at [1029, 129] on div "Atualizar registros Deseja reorganizar os registros na tabela com os horários o…" at bounding box center [935, 83] width 316 height 126
click at [1040, 109] on button "Sim" at bounding box center [1049, 119] width 50 height 20
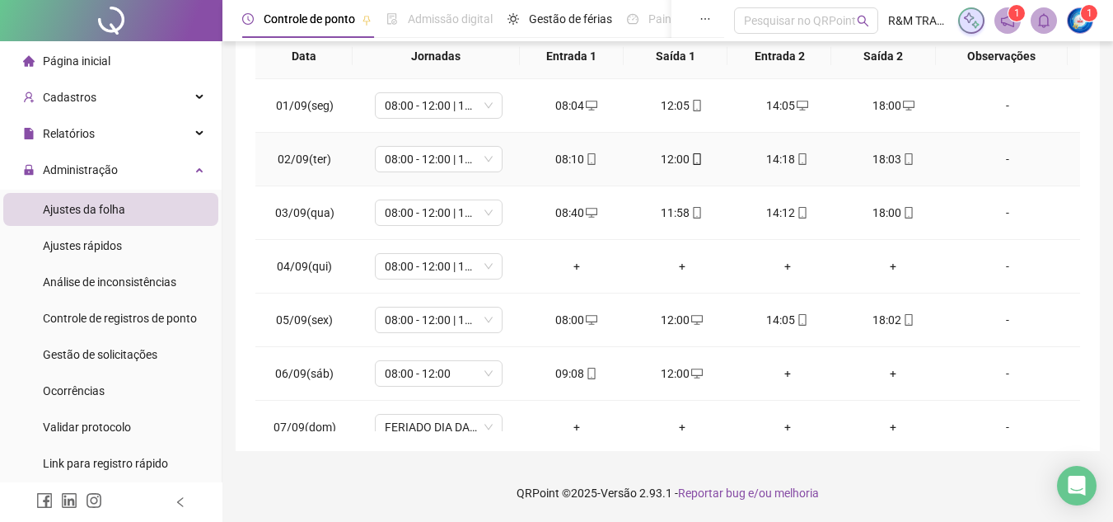
scroll to position [0, 0]
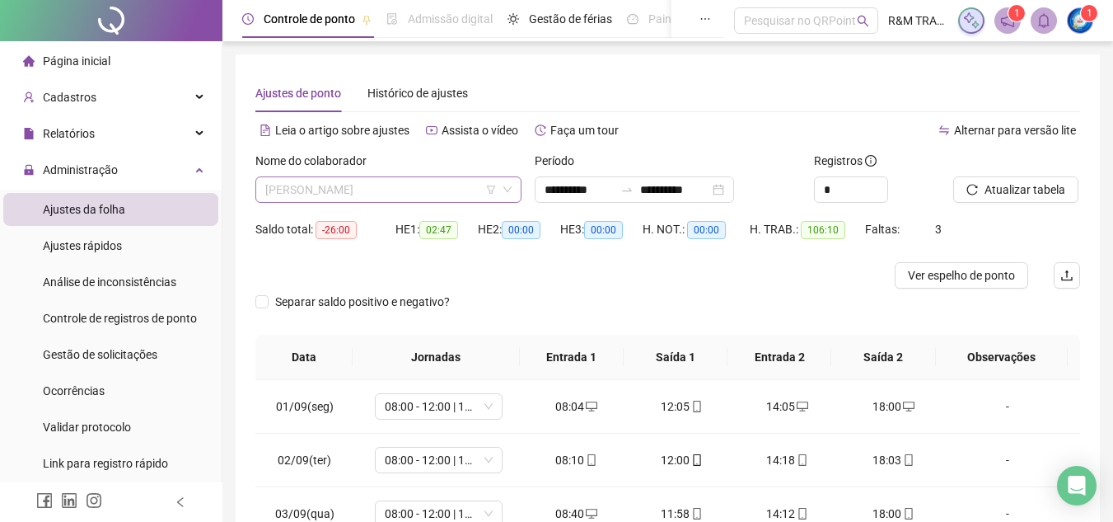
click at [457, 187] on span "DARIO FRANCISCO DE QUEIROZ" at bounding box center [388, 189] width 246 height 25
